Goal: Task Accomplishment & Management: Manage account settings

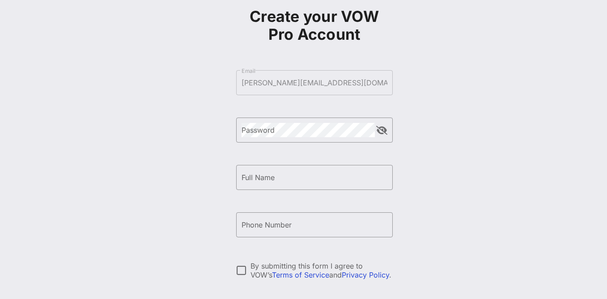
scroll to position [55, 0]
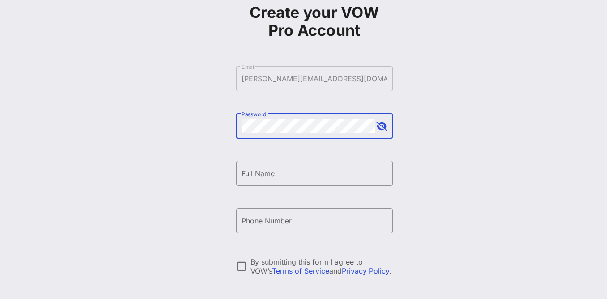
click at [387, 126] on button "append icon" at bounding box center [381, 126] width 11 height 9
click at [334, 166] on input "Full Name" at bounding box center [315, 173] width 146 height 14
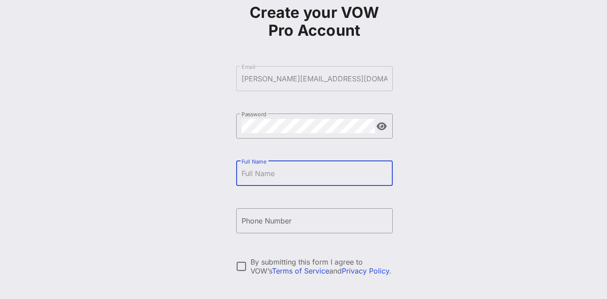
type input "[PERSON_NAME] [PERSON_NAME]"
type input "[PHONE_NUMBER]"
click at [271, 174] on input "[PERSON_NAME] [PERSON_NAME]" at bounding box center [315, 173] width 146 height 14
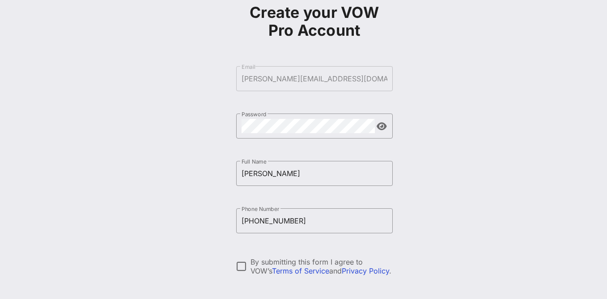
click at [424, 212] on div "Create your VOW Pro Account ​ Email [PERSON_NAME][EMAIL_ADDRESS][DOMAIN_NAME] ​…" at bounding box center [313, 162] width 585 height 434
click at [291, 174] on input "[PERSON_NAME]" at bounding box center [315, 173] width 146 height 14
type input "[PERSON_NAME]"
click at [423, 225] on div "Create your VOW Pro Account ​ Email [PERSON_NAME][EMAIL_ADDRESS][DOMAIN_NAME] ​…" at bounding box center [313, 162] width 585 height 434
click at [240, 267] on div at bounding box center [241, 266] width 15 height 15
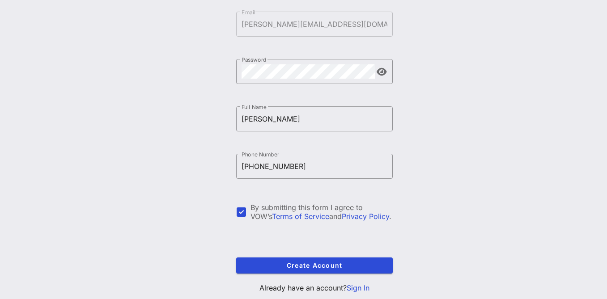
scroll to position [135, 0]
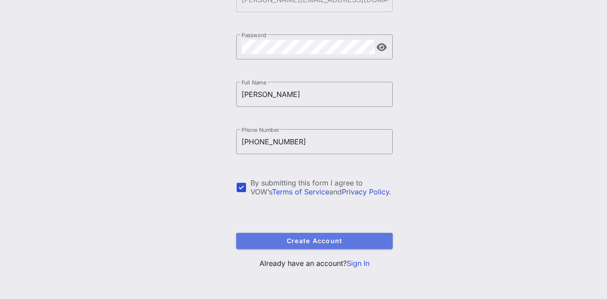
click at [338, 238] on span "Create Account" at bounding box center [314, 241] width 142 height 8
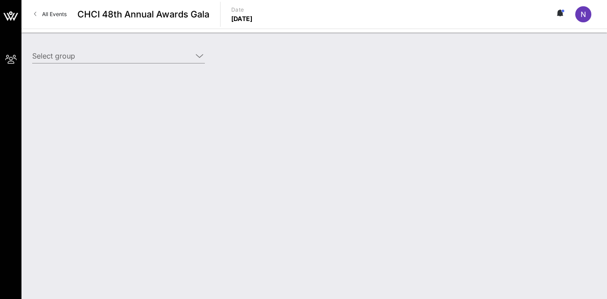
type input "End [PERSON_NAME] (ECU) (End [PERSON_NAME] (ECU)) [Nicole Brener-Schmitz, [EMAI…"
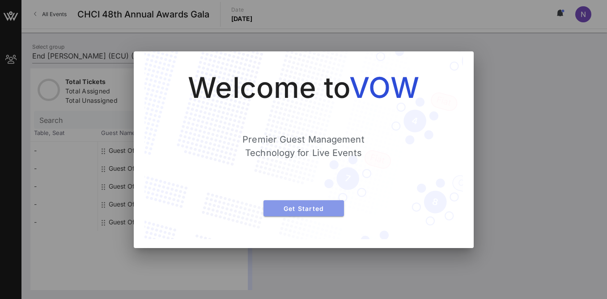
click at [327, 205] on span "Get Started" at bounding box center [304, 209] width 66 height 8
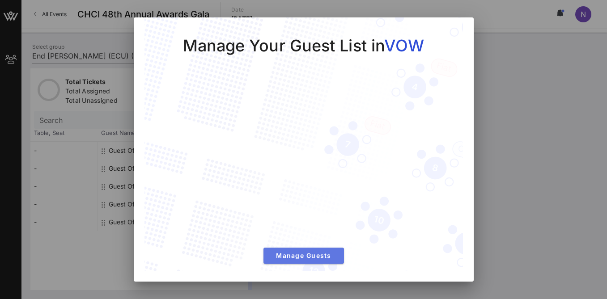
click at [314, 254] on span "Manage Guests" at bounding box center [304, 256] width 66 height 8
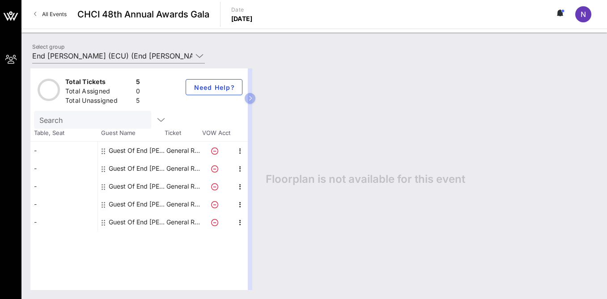
click at [151, 150] on div "Guest Of End [PERSON_NAME] (ECU)" at bounding box center [137, 151] width 56 height 18
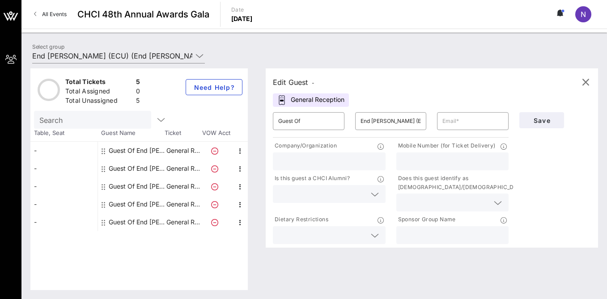
click at [304, 162] on input "text" at bounding box center [329, 162] width 102 height 12
type input "ECU"
click at [343, 194] on input "text" at bounding box center [322, 194] width 88 height 12
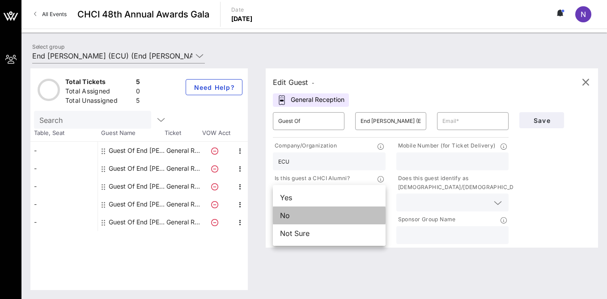
click at [322, 215] on div "No" at bounding box center [329, 216] width 113 height 18
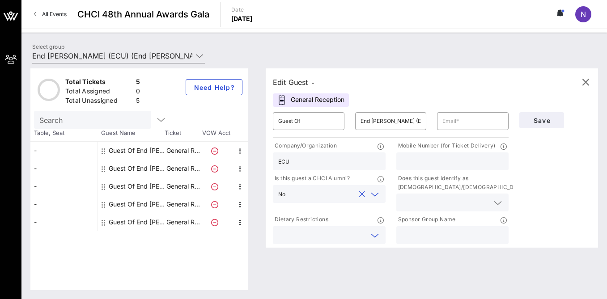
click at [356, 233] on input "text" at bounding box center [322, 235] width 88 height 12
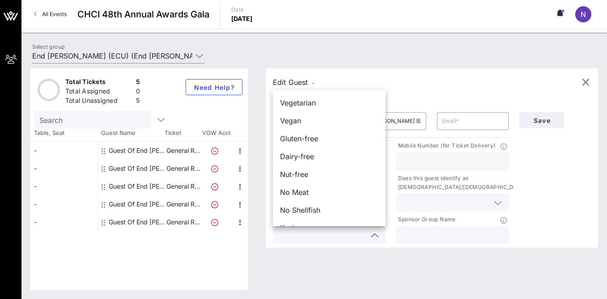
click at [325, 79] on div "Edit Guest -" at bounding box center [432, 82] width 318 height 13
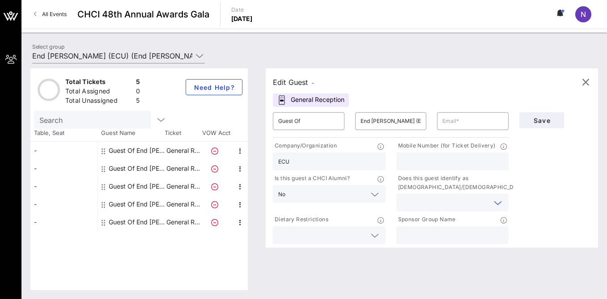
click at [436, 203] on input "text" at bounding box center [446, 203] width 88 height 12
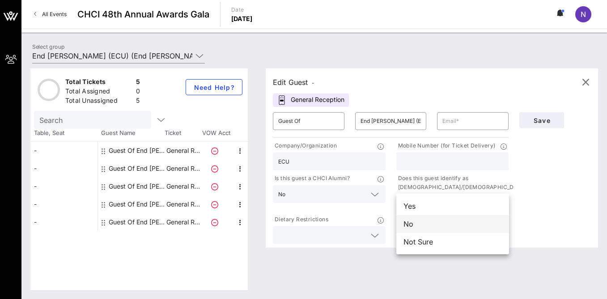
click at [419, 225] on div "No" at bounding box center [452, 224] width 113 height 18
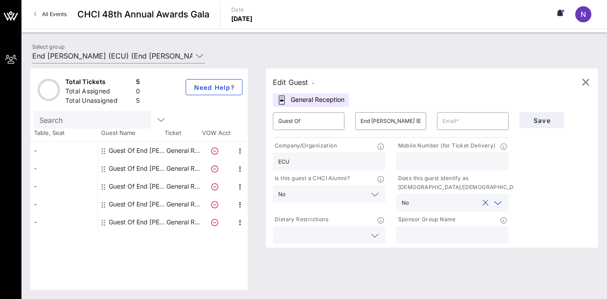
click at [419, 160] on input "text" at bounding box center [453, 162] width 102 height 12
type input "5712166792"
type input "[EMAIL_ADDRESS][DOMAIN_NAME]"
click at [316, 121] on input "Guest Of" at bounding box center [308, 121] width 61 height 14
click at [546, 174] on div "Save" at bounding box center [555, 176] width 82 height 139
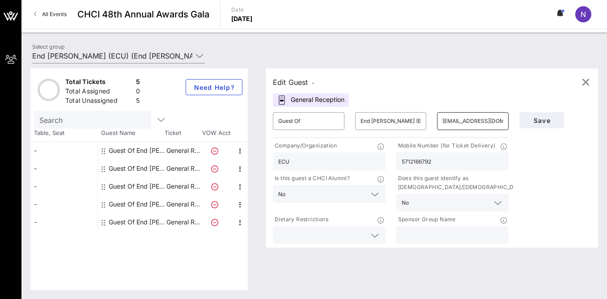
click at [498, 123] on input "[EMAIL_ADDRESS][DOMAIN_NAME]" at bounding box center [472, 121] width 61 height 14
drag, startPoint x: 498, startPoint y: 122, endPoint x: 414, endPoint y: 114, distance: 84.4
click at [414, 114] on div "​ Guest Of ​ End [PERSON_NAME] (ECU) ​ [EMAIL_ADDRESS][DOMAIN_NAME]" at bounding box center [390, 121] width 246 height 29
paste input "[PERSON_NAME][EMAIL_ADDRESS][DOMAIN_NAME]"
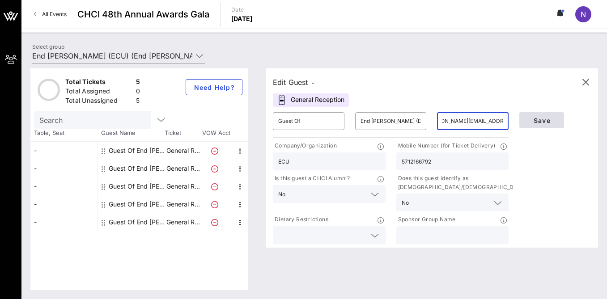
type input "[PERSON_NAME][EMAIL_ADDRESS][DOMAIN_NAME]"
click at [534, 123] on span "Save" at bounding box center [541, 121] width 30 height 8
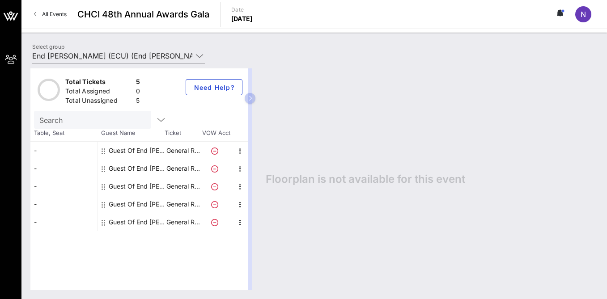
drag, startPoint x: 249, startPoint y: 99, endPoint x: 427, endPoint y: 97, distance: 178.0
click at [427, 97] on div "Total Tickets 5 Total Assigned 0 Total Unassigned 5 Need Help? Search Table, Se…" at bounding box center [314, 179] width 568 height 222
click at [249, 97] on icon "button" at bounding box center [250, 98] width 4 height 5
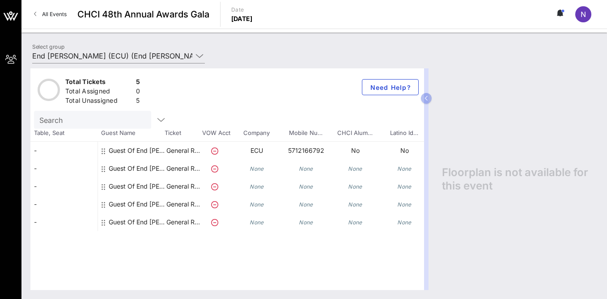
click at [133, 170] on div "Guest Of End [PERSON_NAME] (ECU)" at bounding box center [137, 169] width 56 height 18
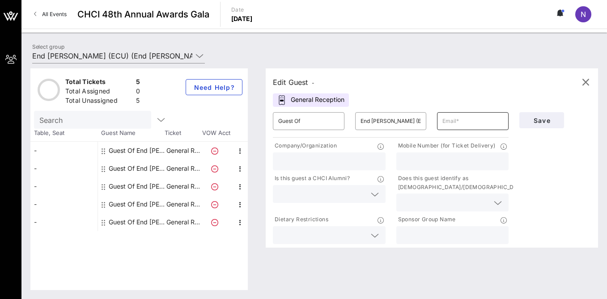
click at [456, 123] on input "text" at bounding box center [472, 121] width 61 height 14
paste input "[EMAIL_ADDRESS][DOMAIN_NAME]"
type input "[EMAIL_ADDRESS][DOMAIN_NAME]"
click at [335, 165] on input "text" at bounding box center [329, 162] width 102 height 12
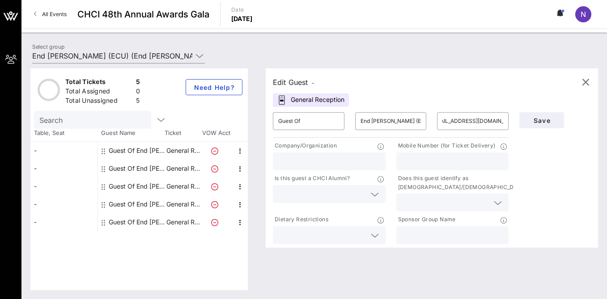
scroll to position [0, 0]
type input "ECU"
click at [350, 199] on input "text" at bounding box center [322, 194] width 88 height 12
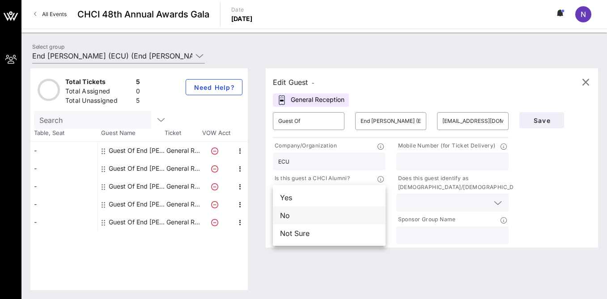
click at [340, 216] on div "No" at bounding box center [329, 216] width 113 height 18
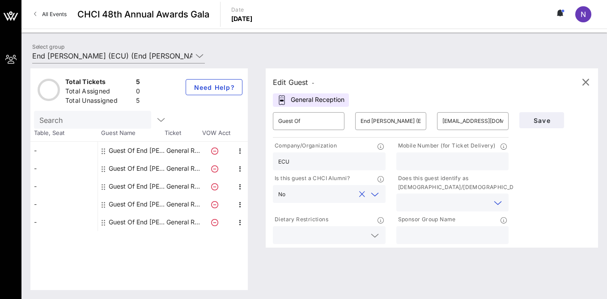
click at [423, 202] on input "text" at bounding box center [446, 203] width 88 height 12
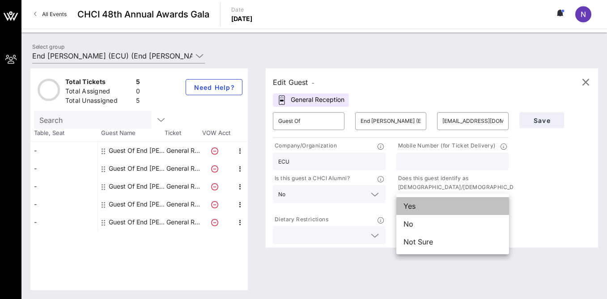
click at [421, 207] on div "Yes" at bounding box center [452, 206] width 113 height 18
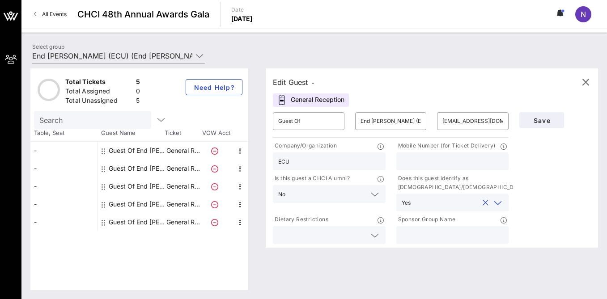
click at [415, 163] on input "text" at bounding box center [453, 162] width 102 height 12
type input "8016633051"
click at [546, 119] on span "Save" at bounding box center [541, 121] width 30 height 8
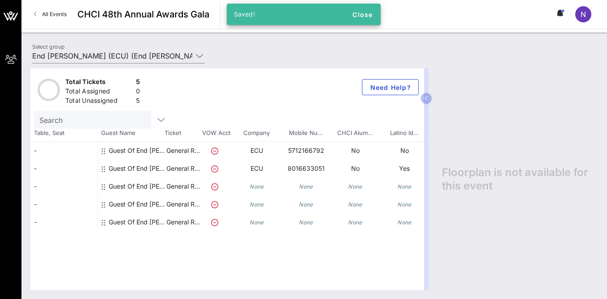
click at [215, 151] on icon at bounding box center [214, 151] width 7 height 7
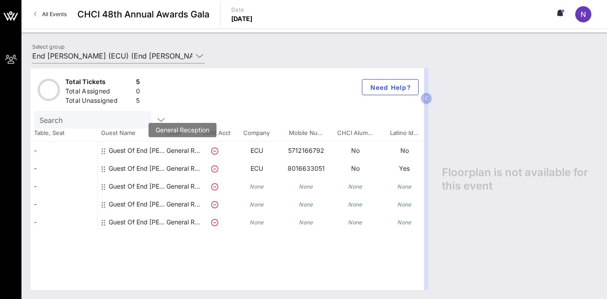
click at [178, 151] on p "General R…" at bounding box center [183, 151] width 36 height 18
click at [103, 149] on icon at bounding box center [104, 151] width 4 height 7
click at [392, 89] on span "Need Help?" at bounding box center [390, 88] width 42 height 8
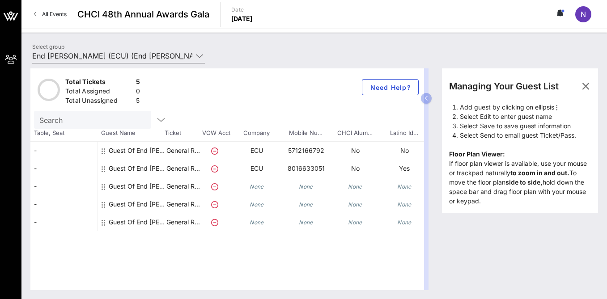
click at [341, 110] on div "Total Tickets 5 Total Assigned 0 Total Unassigned 5 Need Help?" at bounding box center [227, 89] width 394 height 42
click at [215, 151] on icon at bounding box center [214, 151] width 7 height 7
click at [104, 152] on icon at bounding box center [104, 151] width 4 height 7
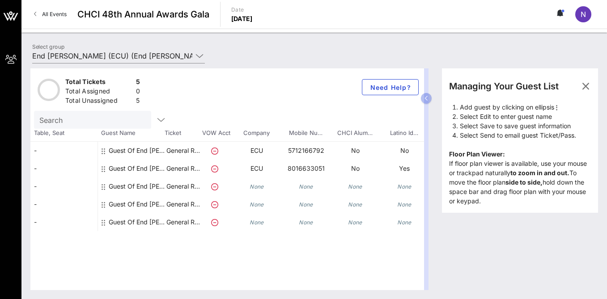
click at [104, 152] on icon at bounding box center [104, 151] width 4 height 7
click at [90, 117] on input "Search" at bounding box center [91, 120] width 105 height 12
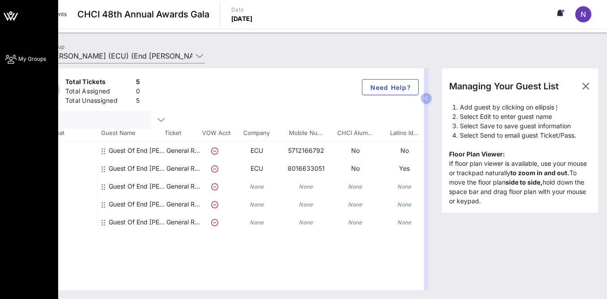
click at [32, 57] on span "My Groups" at bounding box center [32, 59] width 28 height 8
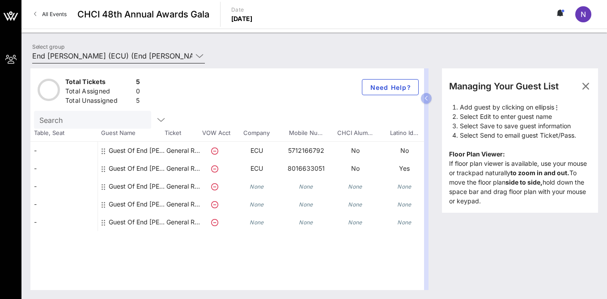
click at [200, 56] on icon at bounding box center [199, 56] width 8 height 11
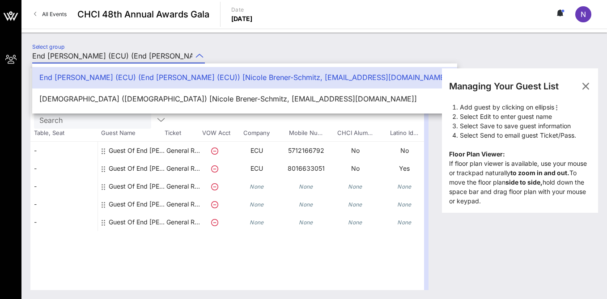
scroll to position [0, 204]
click at [200, 56] on icon at bounding box center [199, 56] width 8 height 11
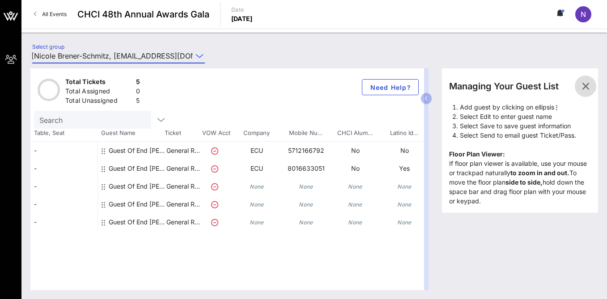
click at [590, 87] on icon "button" at bounding box center [585, 86] width 11 height 11
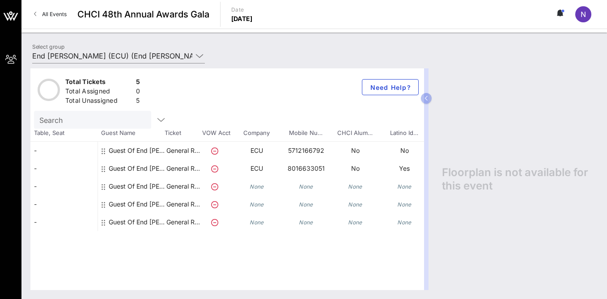
click at [214, 188] on icon at bounding box center [214, 186] width 7 height 7
click at [103, 186] on icon at bounding box center [104, 186] width 4 height 7
click at [119, 181] on div "Guest Of End [PERSON_NAME] (ECU)" at bounding box center [137, 187] width 56 height 18
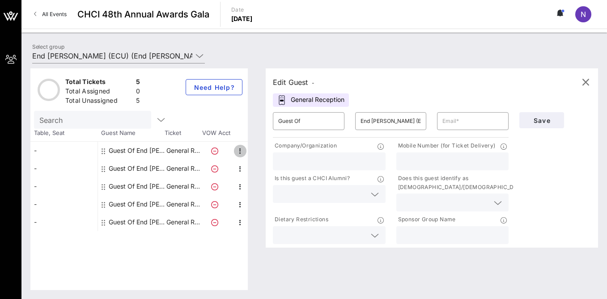
click at [241, 151] on icon "button" at bounding box center [240, 151] width 11 height 11
click at [259, 155] on div "Edit" at bounding box center [263, 153] width 18 height 7
type input "[PERSON_NAME][EMAIL_ADDRESS][DOMAIN_NAME]"
type input "ECU"
type input "5712166792"
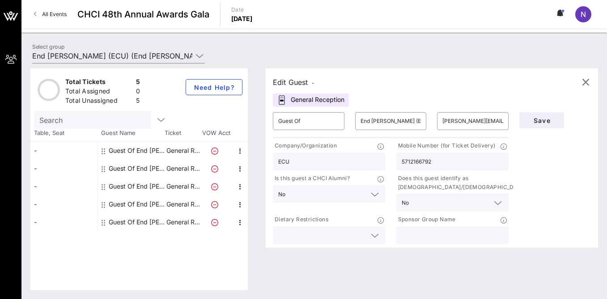
drag, startPoint x: 436, startPoint y: 165, endPoint x: 376, endPoint y: 153, distance: 61.1
click at [376, 153] on div "Company/Organization ECU Mobile Number (for Ticket Delivery) 5712166792 Is this…" at bounding box center [390, 193] width 246 height 106
type input "2025367917"
click at [382, 121] on input "End [PERSON_NAME] (ECU)" at bounding box center [390, 121] width 61 height 14
click at [542, 126] on button "Save" at bounding box center [541, 120] width 45 height 16
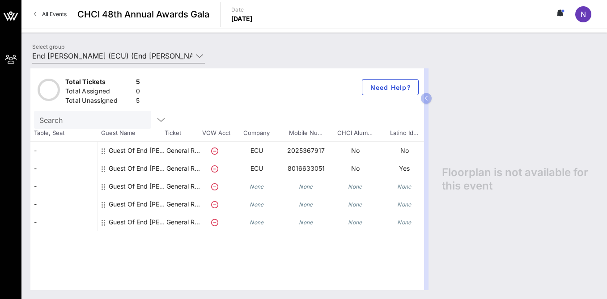
click at [103, 186] on icon at bounding box center [104, 186] width 4 height 7
click at [408, 188] on icon "None" at bounding box center [404, 186] width 14 height 7
click at [426, 100] on icon "button" at bounding box center [426, 98] width 4 height 5
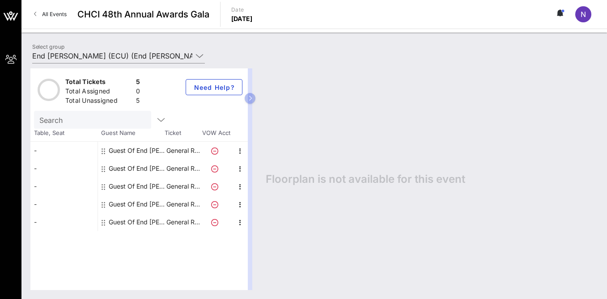
click at [102, 187] on icon at bounding box center [104, 186] width 4 height 7
click at [125, 185] on div "Guest Of End [PERSON_NAME] (ECU)" at bounding box center [137, 187] width 56 height 18
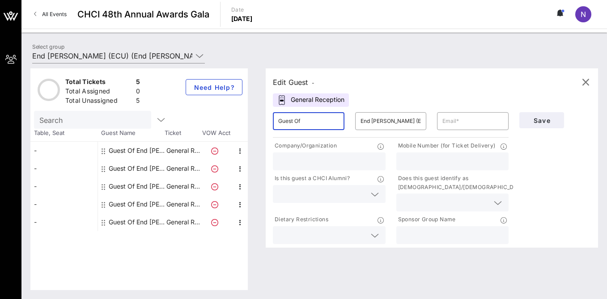
click at [309, 122] on input "Guest Of" at bounding box center [308, 121] width 61 height 14
drag, startPoint x: 309, startPoint y: 121, endPoint x: 263, endPoint y: 119, distance: 45.7
click at [263, 119] on div "Edit Guest - General Reception ​ Guest Of ​ End [PERSON_NAME] (ECU) ​ Company/O…" at bounding box center [427, 179] width 341 height 222
click at [339, 130] on div "​ Guest Of" at bounding box center [309, 121] width 72 height 18
type input "[PERSON_NAME]"
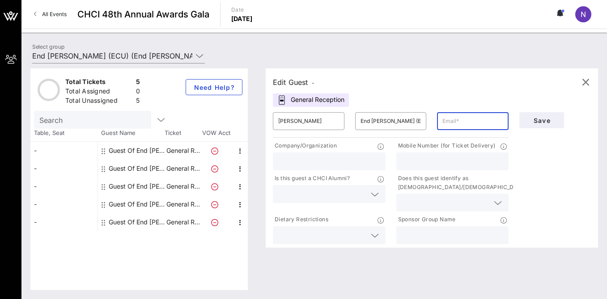
click at [475, 123] on input "text" at bounding box center [472, 121] width 61 height 14
type input "[PERSON_NAME][EMAIL_ADDRESS][DOMAIN_NAME]"
click at [426, 165] on input "text" at bounding box center [453, 162] width 102 height 12
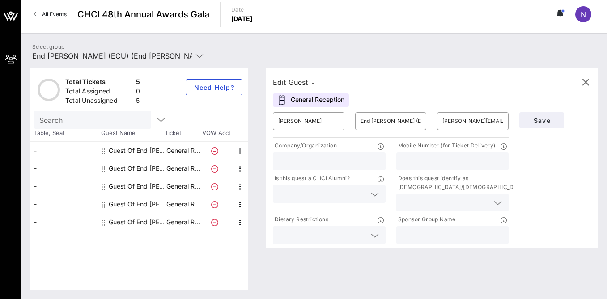
type input "5712166792"
type input "nbsstrategies/ her time"
drag, startPoint x: 341, startPoint y: 161, endPoint x: 259, endPoint y: 161, distance: 81.8
click at [259, 161] on div "Edit Guest - General Reception ​ [PERSON_NAME] ​ End [PERSON_NAME] (ECU) ​ [PER…" at bounding box center [427, 179] width 341 height 222
click at [322, 196] on input "text" at bounding box center [322, 194] width 88 height 12
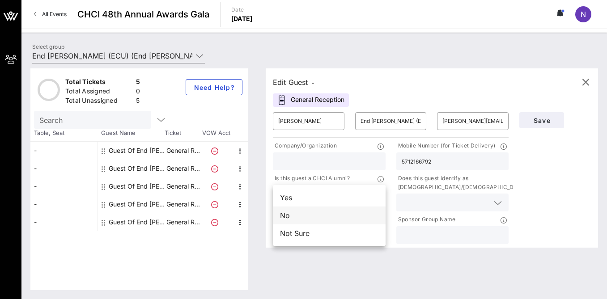
click at [309, 214] on div "No" at bounding box center [329, 216] width 113 height 18
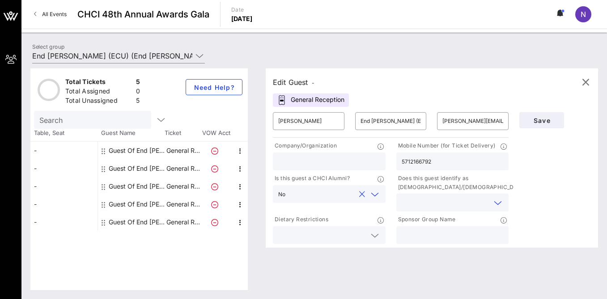
click at [404, 199] on input "text" at bounding box center [446, 203] width 88 height 12
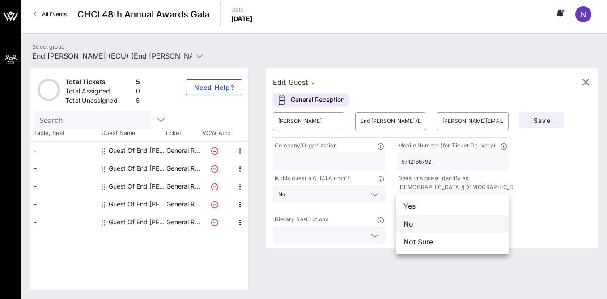
click at [413, 220] on div "No" at bounding box center [452, 224] width 113 height 18
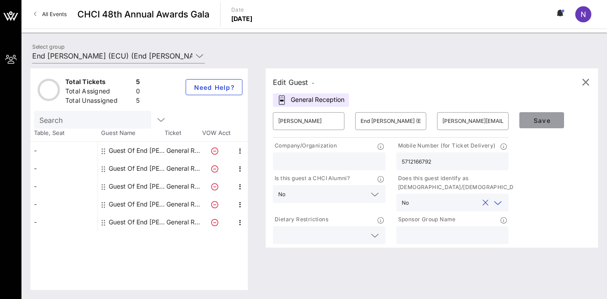
click at [533, 123] on span "Save" at bounding box center [541, 121] width 30 height 8
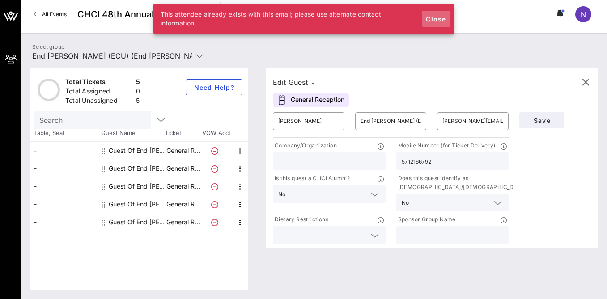
click at [432, 19] on span "Close" at bounding box center [435, 19] width 21 height 8
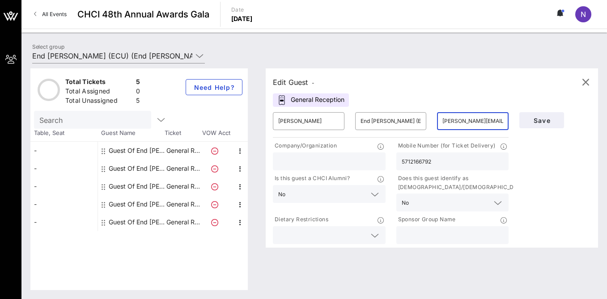
scroll to position [0, 9]
drag, startPoint x: 443, startPoint y: 121, endPoint x: 513, endPoint y: 121, distance: 70.2
click at [513, 121] on div "​ [PERSON_NAME][EMAIL_ADDRESS][DOMAIN_NAME]" at bounding box center [473, 121] width 82 height 29
type input "m"
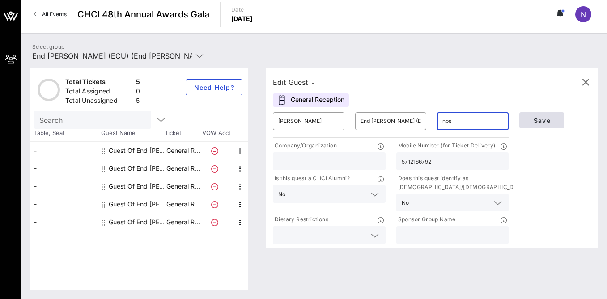
type input "[EMAIL_ADDRESS][DOMAIN_NAME]"
click at [536, 124] on button "Save" at bounding box center [541, 120] width 45 height 16
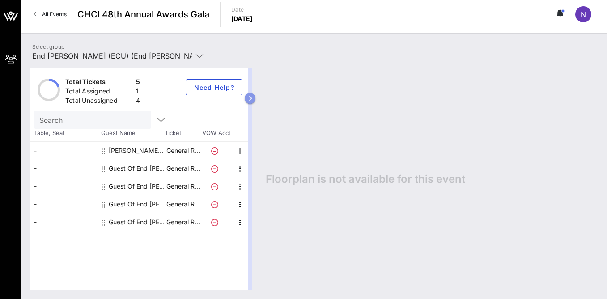
click at [251, 99] on icon "button" at bounding box center [250, 98] width 4 height 5
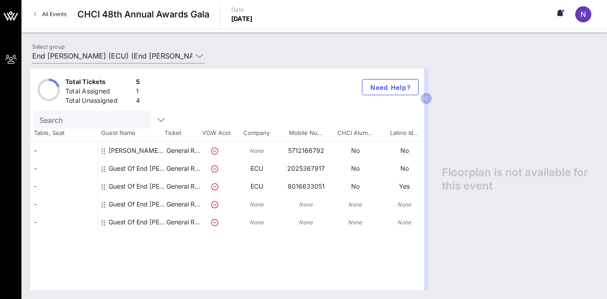
click at [214, 150] on icon at bounding box center [214, 151] width 7 height 7
click at [139, 150] on div "[PERSON_NAME] End [PERSON_NAME] (ECU)" at bounding box center [137, 154] width 56 height 25
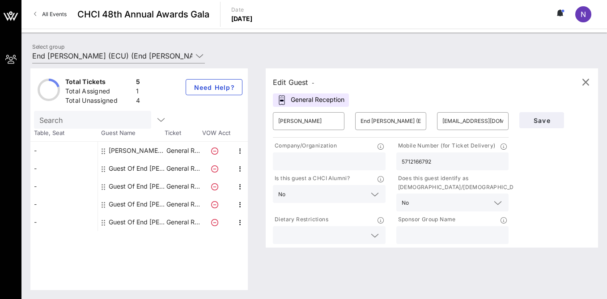
click at [323, 159] on input "text" at bounding box center [329, 162] width 102 height 12
type input "ECU"
click at [545, 115] on button "Save" at bounding box center [541, 120] width 45 height 16
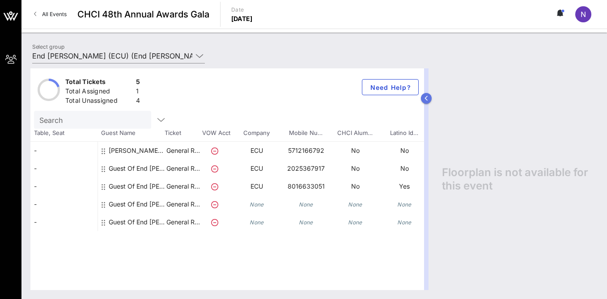
click at [425, 100] on icon "button" at bounding box center [426, 98] width 4 height 5
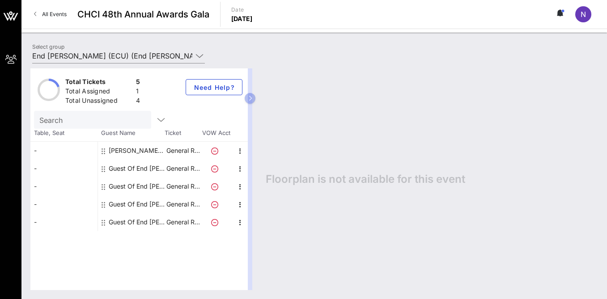
click at [104, 205] on icon at bounding box center [104, 204] width 4 height 7
click at [102, 204] on icon at bounding box center [104, 204] width 4 height 7
click at [163, 203] on div "Guest Of End [PERSON_NAME] (ECU)" at bounding box center [137, 204] width 56 height 18
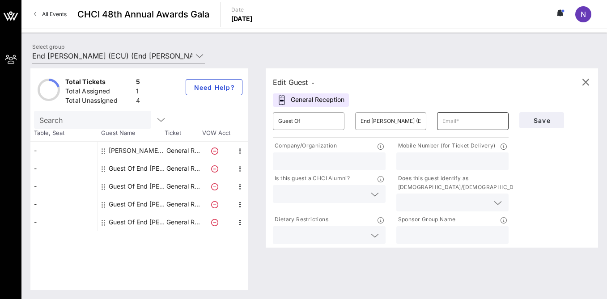
click at [456, 122] on input "text" at bounding box center [472, 121] width 61 height 14
paste input "[EMAIL_ADDRESS][DOMAIN_NAME]"
type input "[EMAIL_ADDRESS][DOMAIN_NAME]"
click at [320, 121] on input "Guest Of" at bounding box center [308, 121] width 61 height 14
drag, startPoint x: 320, startPoint y: 121, endPoint x: 242, endPoint y: 117, distance: 78.4
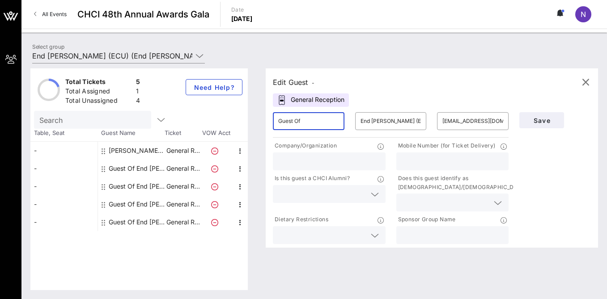
click at [242, 117] on div "Total Tickets 5 Total Assigned 1 Total Unassigned 4 Need Help? Search Table, Se…" at bounding box center [314, 179] width 568 height 222
type input "[PERSON_NAME]"
click at [297, 164] on input "text" at bounding box center [329, 162] width 102 height 12
type input "ecu"
click at [373, 195] on icon at bounding box center [375, 194] width 8 height 11
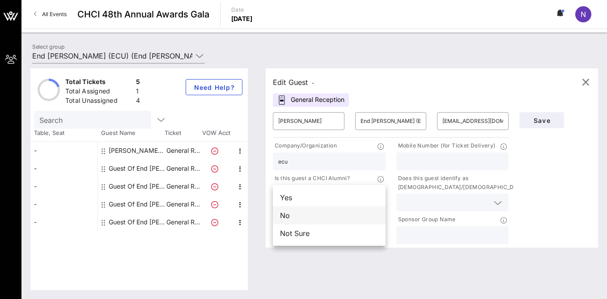
click at [339, 214] on div "No" at bounding box center [329, 216] width 113 height 18
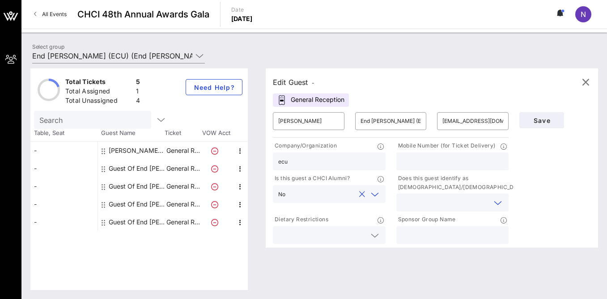
click at [420, 202] on input "text" at bounding box center [446, 203] width 88 height 12
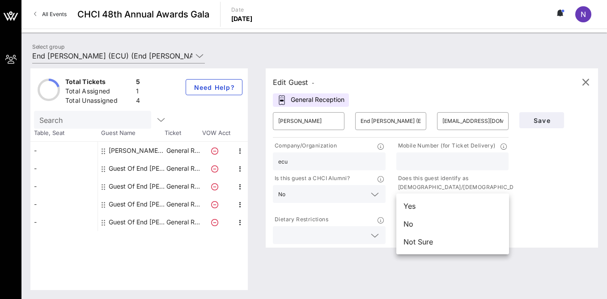
click at [420, 202] on div "Yes" at bounding box center [452, 206] width 113 height 18
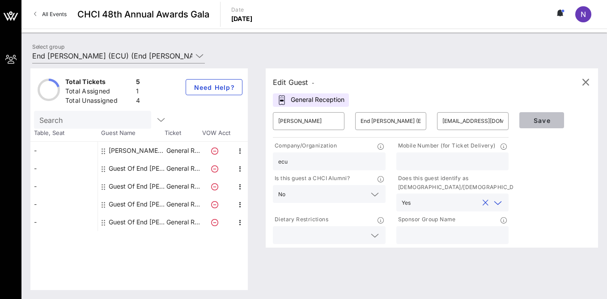
click at [542, 120] on span "Save" at bounding box center [541, 121] width 30 height 8
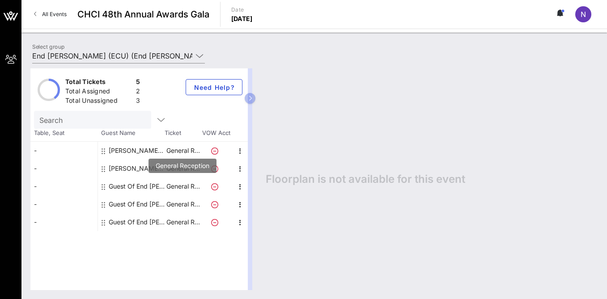
click at [180, 189] on p "General R…" at bounding box center [183, 187] width 36 height 18
click at [251, 94] on button "button" at bounding box center [250, 98] width 11 height 11
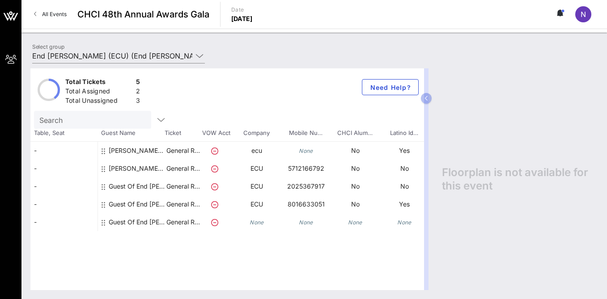
click at [213, 186] on icon at bounding box center [214, 186] width 7 height 7
click at [215, 186] on icon at bounding box center [214, 186] width 7 height 7
click at [148, 184] on div "Guest Of End [PERSON_NAME] (ECU)" at bounding box center [137, 190] width 56 height 25
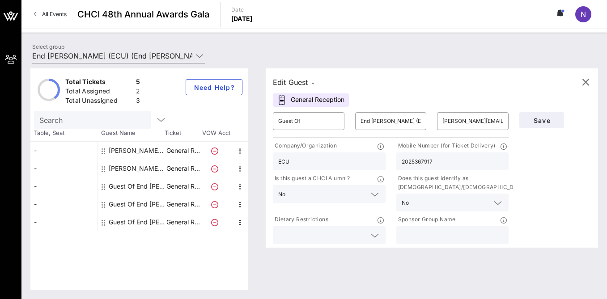
drag, startPoint x: 295, startPoint y: 161, endPoint x: 257, endPoint y: 160, distance: 37.6
click at [257, 160] on div "Edit Guest - General Reception ​ Guest Of ​ End [PERSON_NAME] (ECU) ​ [PERSON_N…" at bounding box center [427, 179] width 341 height 222
drag, startPoint x: 315, startPoint y: 119, endPoint x: 254, endPoint y: 117, distance: 61.8
click at [253, 117] on div "Total Tickets 5 Total Assigned 2 Total Unassigned 3 Need Help? Search Table, Se…" at bounding box center [314, 179] width 568 height 222
type input "[PERSON_NAME]"
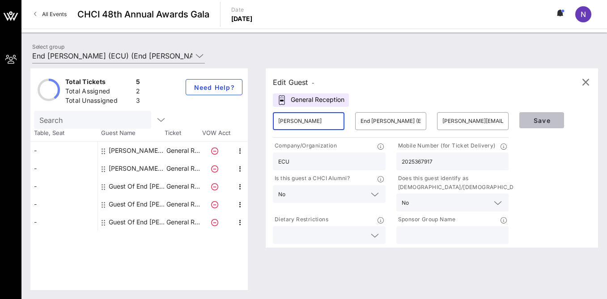
click at [545, 119] on span "Save" at bounding box center [541, 121] width 30 height 8
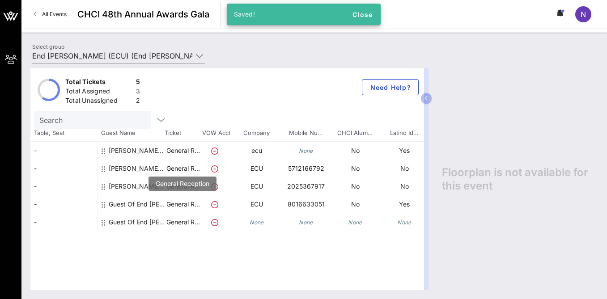
click at [187, 206] on p "General R…" at bounding box center [183, 204] width 36 height 18
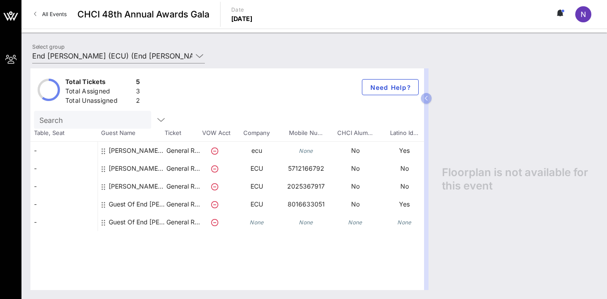
click at [212, 204] on icon at bounding box center [214, 204] width 7 height 7
click at [117, 202] on div "Guest Of End [PERSON_NAME] (ECU)" at bounding box center [137, 207] width 56 height 25
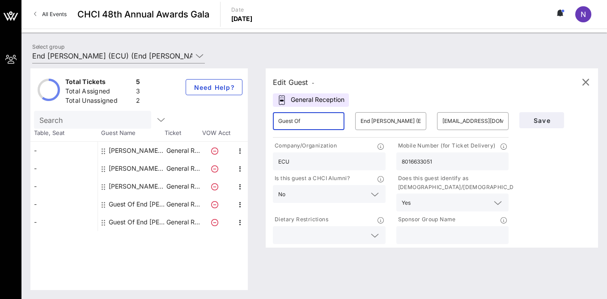
drag, startPoint x: 311, startPoint y: 126, endPoint x: 265, endPoint y: 119, distance: 46.6
click at [265, 119] on div "Edit Guest - General Reception ​ Guest Of ​ End [PERSON_NAME] (ECU) ​ [EMAIL_AD…" at bounding box center [427, 179] width 341 height 222
drag, startPoint x: 311, startPoint y: 127, endPoint x: 270, endPoint y: 116, distance: 42.4
click at [270, 117] on div "​ Garah" at bounding box center [308, 121] width 82 height 29
type input "[PERSON_NAME]"
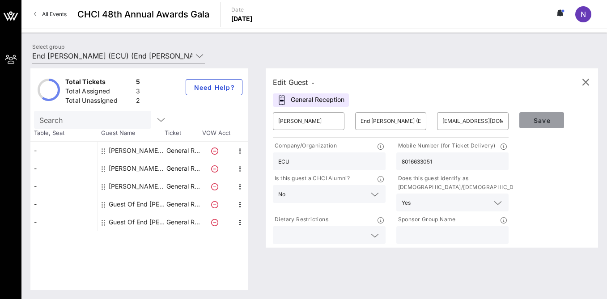
click at [534, 124] on span "Save" at bounding box center [541, 121] width 30 height 8
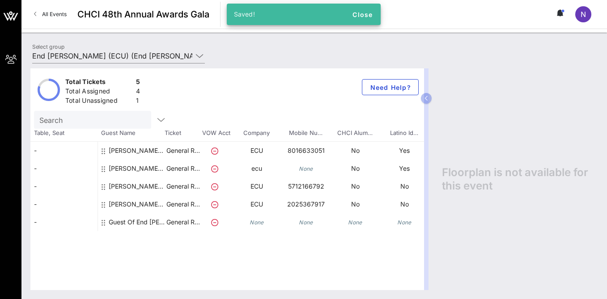
click at [214, 222] on icon at bounding box center [214, 222] width 7 height 7
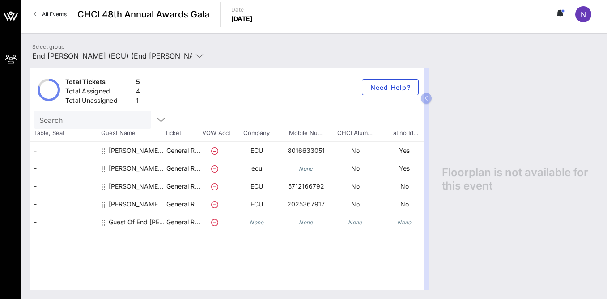
click at [151, 223] on div "Guest Of End [PERSON_NAME] (ECU)" at bounding box center [137, 222] width 56 height 18
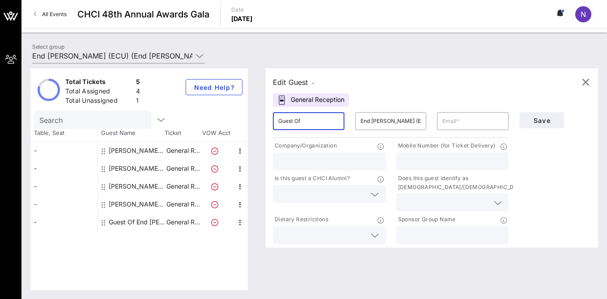
drag, startPoint x: 322, startPoint y: 119, endPoint x: 246, endPoint y: 110, distance: 75.6
click at [246, 110] on div "Total Tickets 5 Total Assigned 4 Total Unassigned 1 Need Help? Search Table, Se…" at bounding box center [314, 179] width 568 height 222
type input "[PERSON_NAME]"
click at [448, 125] on input "text" at bounding box center [472, 121] width 61 height 14
type input "j"
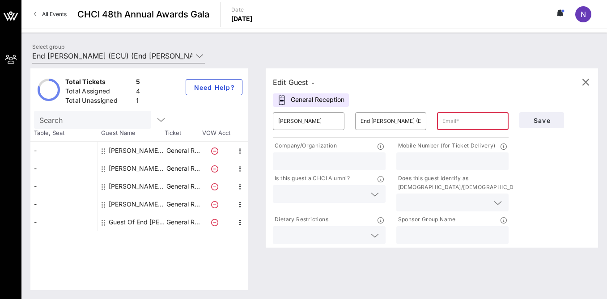
paste input "[PERSON_NAME][EMAIL_ADDRESS][DOMAIN_NAME]"
type input "[PERSON_NAME][EMAIL_ADDRESS][DOMAIN_NAME]"
click at [421, 161] on input "text" at bounding box center [453, 162] width 102 height 12
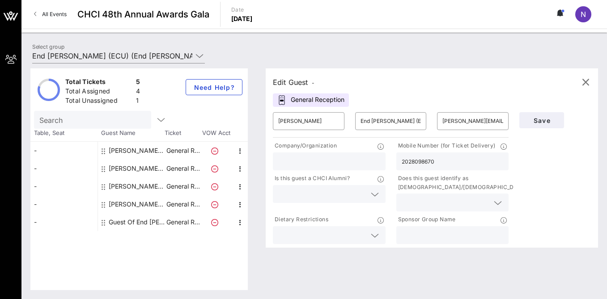
type input "2028098670"
click at [336, 163] on input "text" at bounding box center [329, 162] width 102 height 12
type input "ECU"
click at [351, 196] on input "text" at bounding box center [322, 194] width 88 height 12
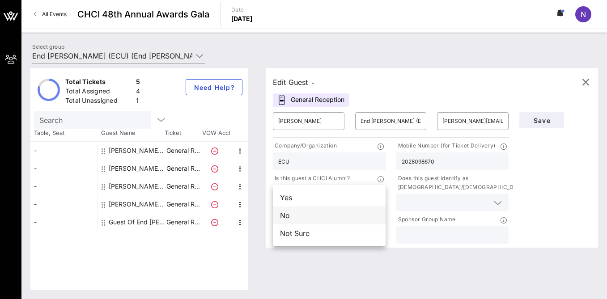
click at [330, 212] on div "No" at bounding box center [329, 216] width 113 height 18
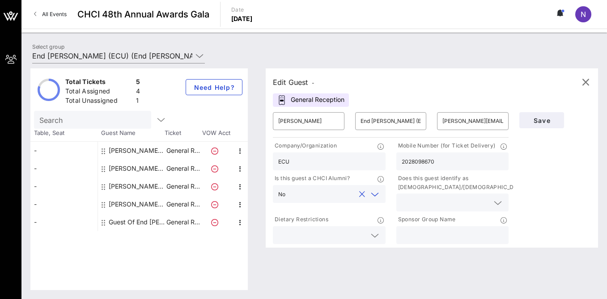
click at [424, 206] on input "text" at bounding box center [446, 203] width 88 height 12
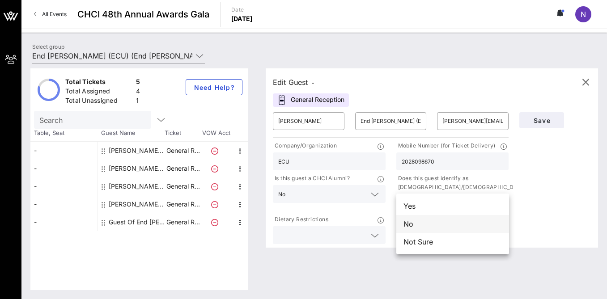
click at [422, 222] on div "No" at bounding box center [452, 224] width 113 height 18
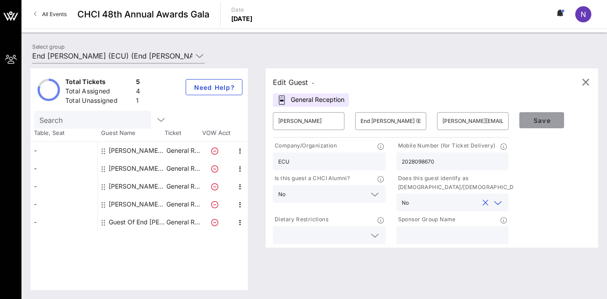
click at [535, 124] on button "Save" at bounding box center [541, 120] width 45 height 16
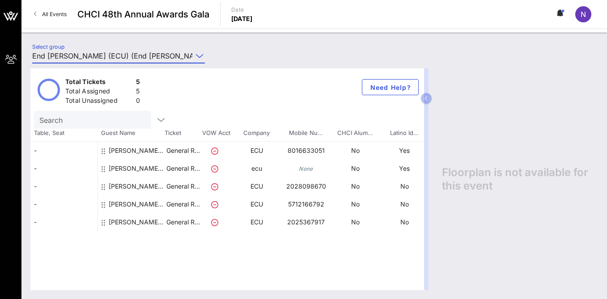
click at [63, 57] on input "End [PERSON_NAME] (ECU) (End [PERSON_NAME] (ECU)) [Nicole Brener-Schmitz, [EMAI…" at bounding box center [112, 56] width 160 height 14
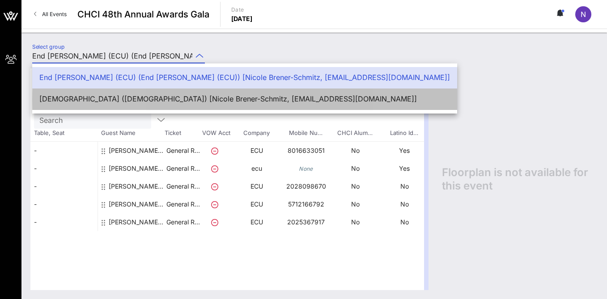
click at [90, 98] on div "[DEMOGRAPHIC_DATA] ([DEMOGRAPHIC_DATA]) [Nicole Brener-Schmitz, [EMAIL_ADDRESS]…" at bounding box center [244, 99] width 411 height 8
type input "[DEMOGRAPHIC_DATA] ([DEMOGRAPHIC_DATA]) [Nicole Brener-Schmitz, [EMAIL_ADDRESS]…"
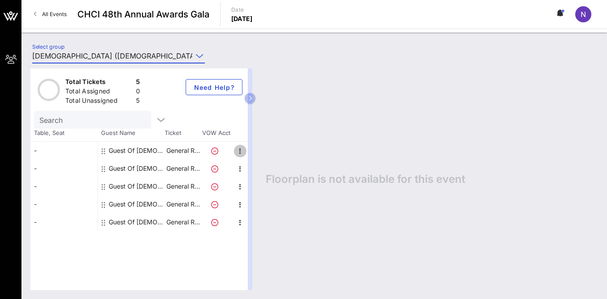
click at [241, 150] on icon "button" at bounding box center [240, 151] width 11 height 11
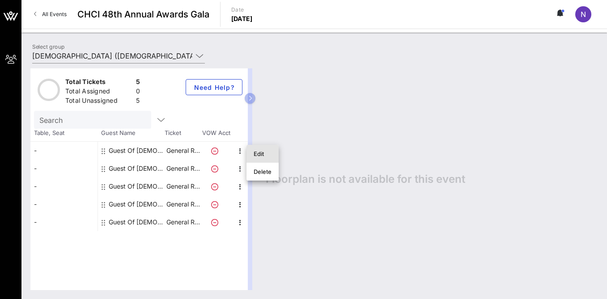
click at [261, 153] on div "Edit" at bounding box center [263, 153] width 18 height 7
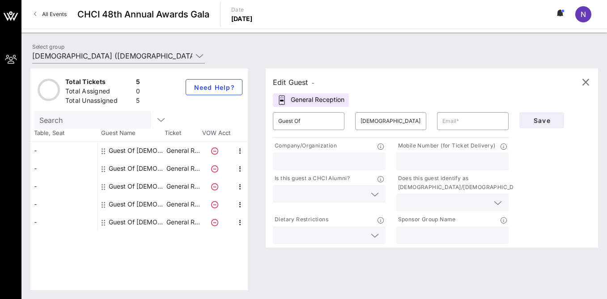
click at [307, 159] on input "text" at bounding box center [329, 162] width 102 height 12
click at [313, 118] on input "Guest Of" at bounding box center [308, 121] width 61 height 14
drag, startPoint x: 313, startPoint y: 118, endPoint x: 260, endPoint y: 116, distance: 52.8
click at [260, 116] on div "Edit Guest - General Reception ​ Guest Of ​ [DEMOGRAPHIC_DATA] ​ Company/Organi…" at bounding box center [427, 179] width 341 height 222
type input "[PERSON_NAME]"
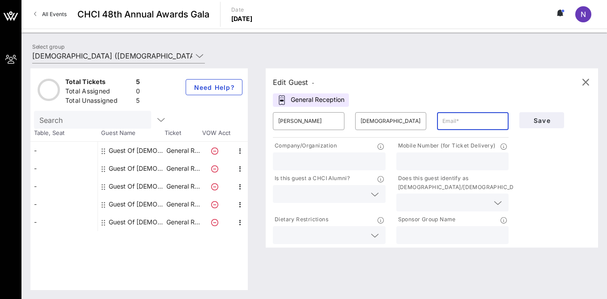
click at [450, 121] on input "text" at bounding box center [472, 121] width 61 height 14
paste input "[EMAIL_ADDRESS][DEMOGRAPHIC_DATA][DOMAIN_NAME]"
type input "[EMAIL_ADDRESS][DEMOGRAPHIC_DATA][DOMAIN_NAME]"
click at [358, 160] on input "text" at bounding box center [329, 162] width 102 height 12
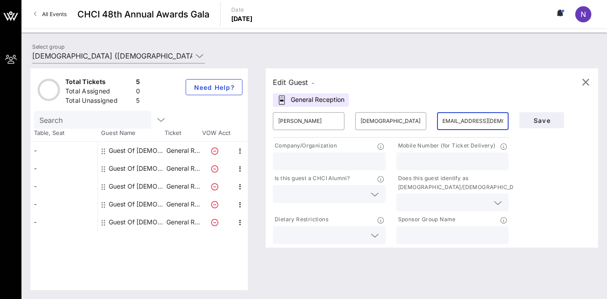
scroll to position [0, 0]
type input "CWA"
click at [442, 166] on input "text" at bounding box center [453, 162] width 102 height 12
type input "2282177027"
click at [426, 204] on input "text" at bounding box center [446, 203] width 88 height 12
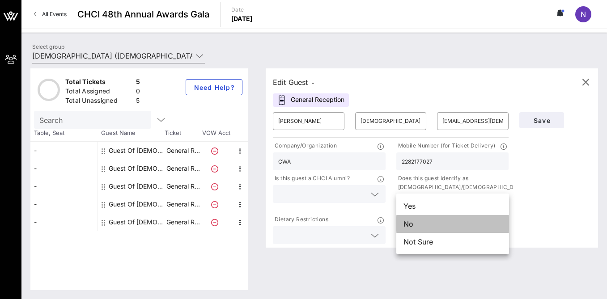
click at [421, 223] on div "No" at bounding box center [452, 224] width 113 height 18
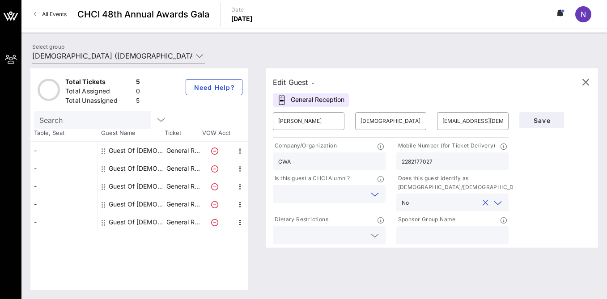
click at [354, 197] on input "text" at bounding box center [322, 194] width 88 height 12
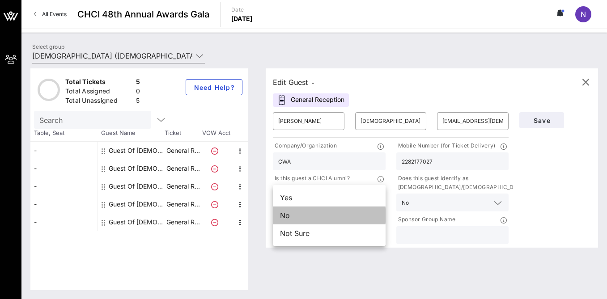
click at [344, 214] on div "No" at bounding box center [329, 216] width 113 height 18
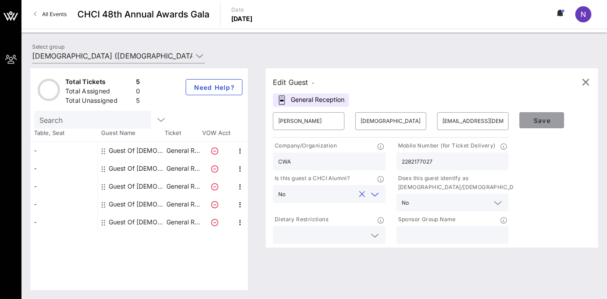
click at [542, 120] on span "Save" at bounding box center [541, 121] width 30 height 8
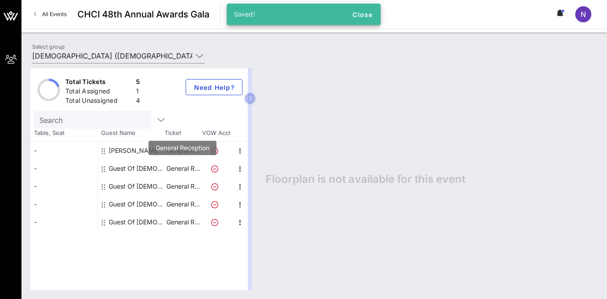
click at [188, 168] on p "General R…" at bounding box center [183, 169] width 36 height 18
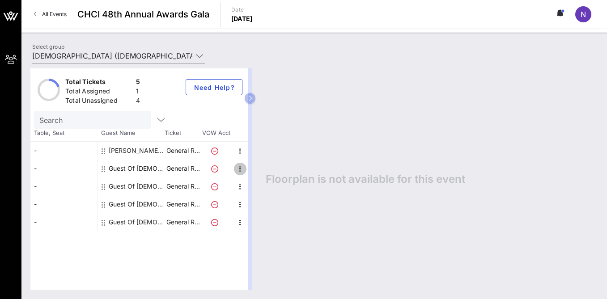
click at [240, 169] on icon "button" at bounding box center [240, 169] width 11 height 11
click at [256, 173] on div "Edit" at bounding box center [263, 171] width 18 height 7
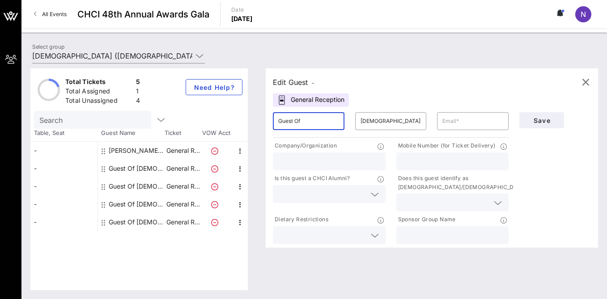
drag, startPoint x: 307, startPoint y: 125, endPoint x: 260, endPoint y: 118, distance: 47.6
click at [260, 118] on div "Edit Guest - General Reception ​ Guest Of ​ [DEMOGRAPHIC_DATA] ​ Company/Organi…" at bounding box center [427, 179] width 341 height 222
type input "[PERSON_NAME]"
click at [454, 123] on input "text" at bounding box center [472, 121] width 61 height 14
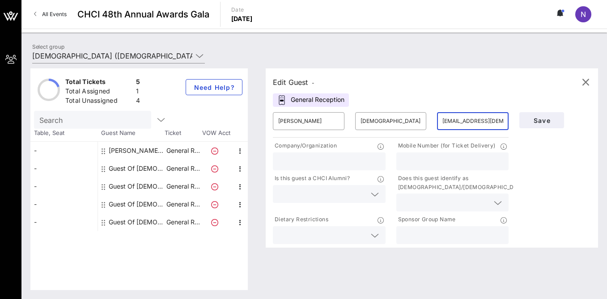
click at [458, 122] on input "[EMAIL_ADDRESS][DEMOGRAPHIC_DATA][DOMAIN_NAME]" at bounding box center [472, 121] width 61 height 14
type input "[EMAIL_ADDRESS][DEMOGRAPHIC_DATA][DOMAIN_NAME]"
click at [433, 160] on input "text" at bounding box center [453, 162] width 102 height 12
type input "2024127450"
click at [359, 165] on input "text" at bounding box center [329, 162] width 102 height 12
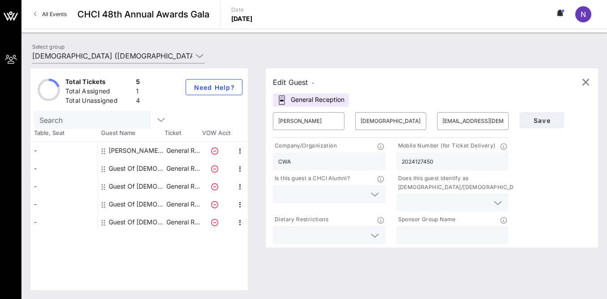
type input "cwa"
click at [360, 190] on input "text" at bounding box center [322, 194] width 88 height 12
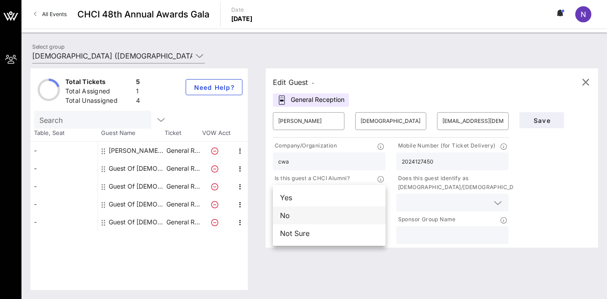
click at [335, 213] on div "No" at bounding box center [329, 216] width 113 height 18
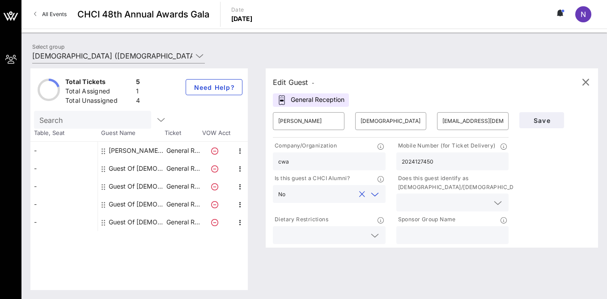
click at [403, 203] on input "text" at bounding box center [446, 203] width 88 height 12
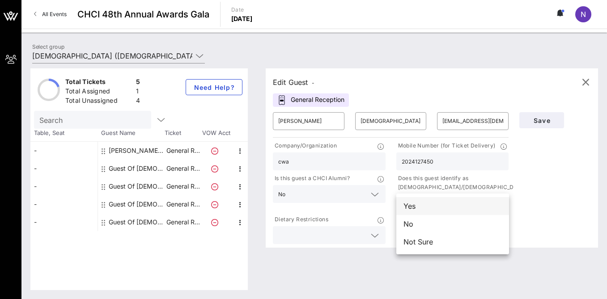
click at [409, 206] on div "Yes" at bounding box center [452, 206] width 113 height 18
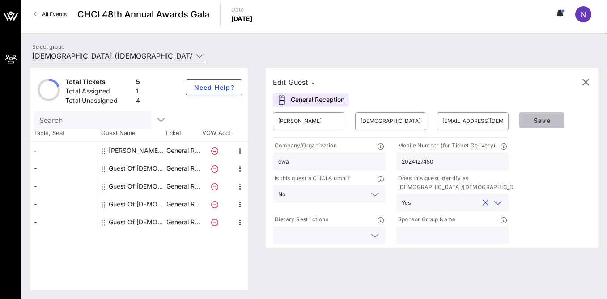
click at [543, 117] on span "Save" at bounding box center [541, 121] width 30 height 8
